Goal: Task Accomplishment & Management: Use online tool/utility

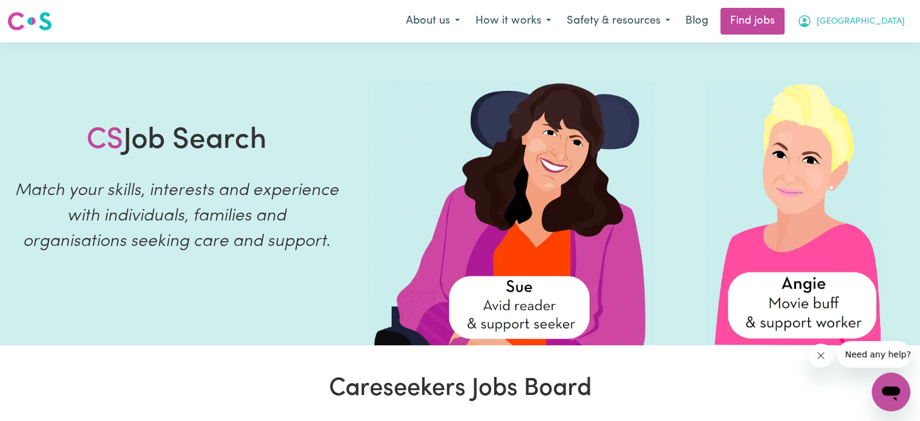
click at [859, 17] on span "[GEOGRAPHIC_DATA]" at bounding box center [861, 21] width 88 height 13
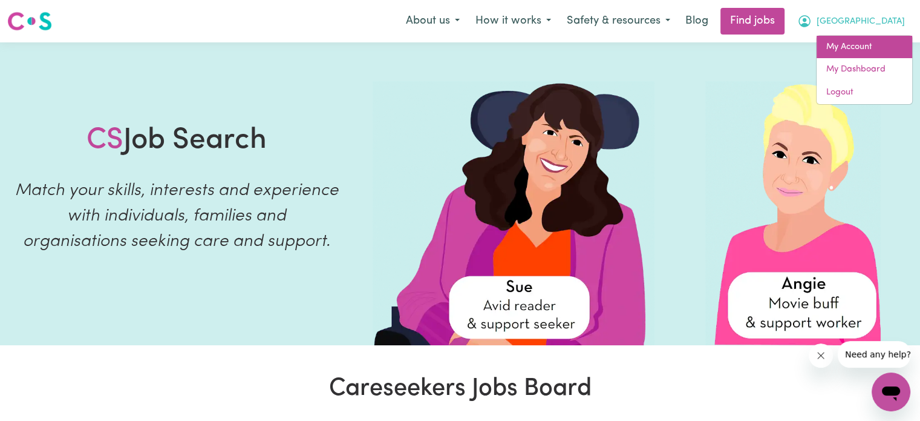
click at [844, 43] on link "My Account" at bounding box center [865, 47] width 96 height 23
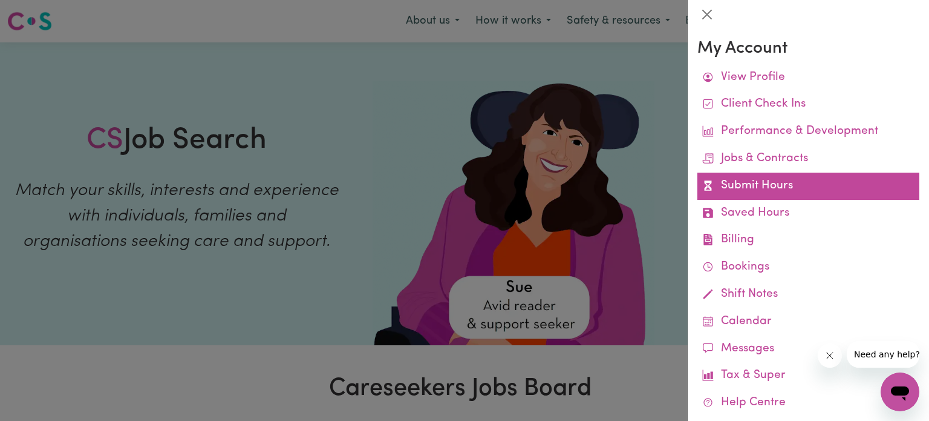
click at [787, 186] on link "Submit Hours" at bounding box center [809, 185] width 222 height 27
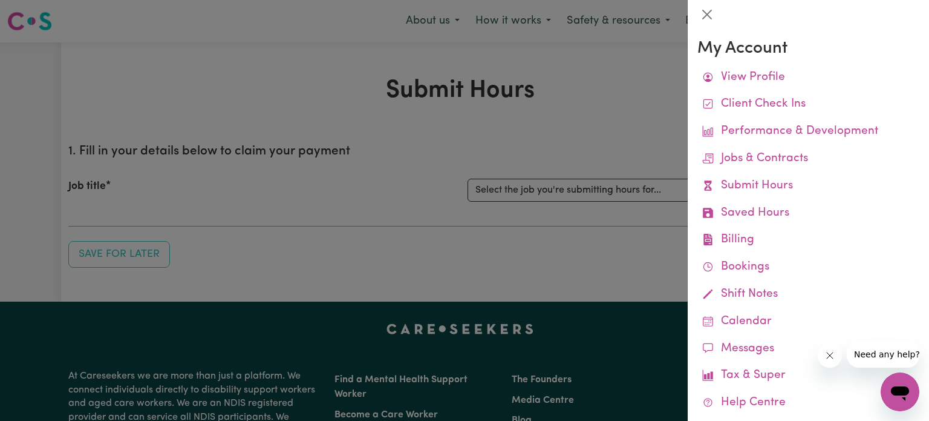
click at [651, 128] on div at bounding box center [464, 210] width 929 height 421
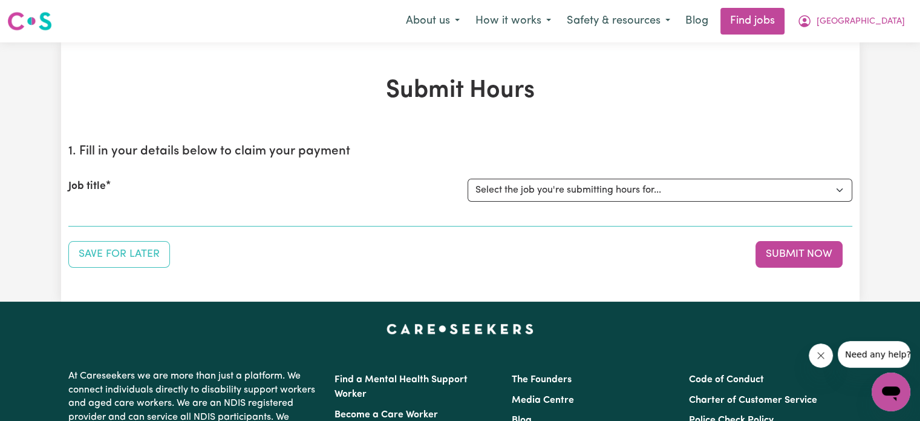
click at [615, 205] on div "Job title Select the job you're submitting hours for... [Machan Amari] [DEMOGRA…" at bounding box center [460, 190] width 784 height 52
click at [605, 191] on select "Select the job you're submitting hours for... [Machan Amari] [DEMOGRAPHIC_DATA]…" at bounding box center [660, 189] width 385 height 23
select select "14265"
click at [468, 178] on select "Select the job you're submitting hours for... [Machan Amari] [DEMOGRAPHIC_DATA]…" at bounding box center [660, 189] width 385 height 23
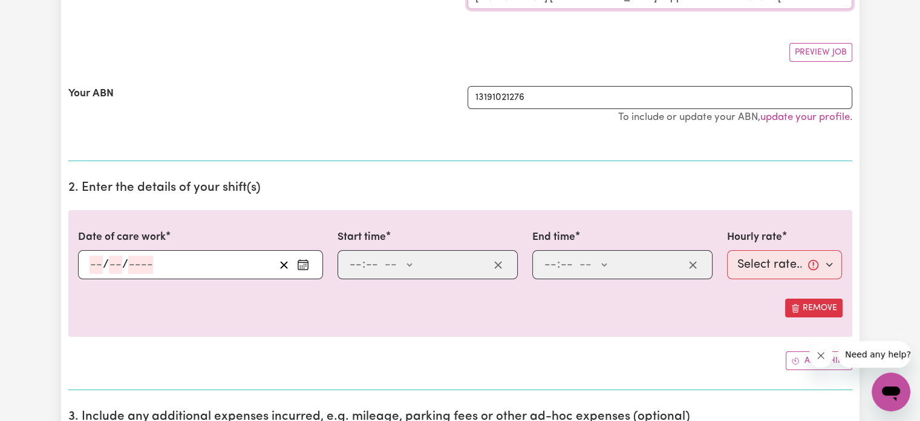
scroll to position [203, 0]
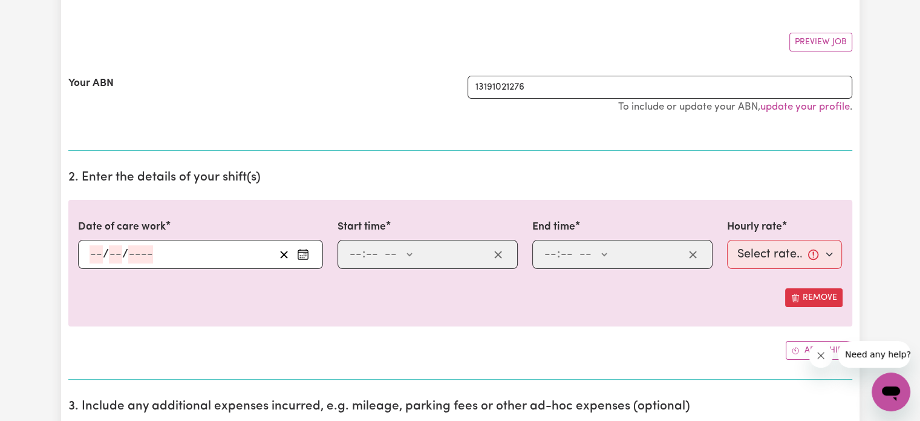
click at [96, 251] on input "number" at bounding box center [96, 254] width 13 height 18
click at [172, 319] on div "Date of care work / / « ‹ [DATE] › » Mon Tue Wed Thu Fri Sat Sun 1 2 3 4 5 6 7 …" at bounding box center [460, 263] width 784 height 126
